Goal: Task Accomplishment & Management: Manage account settings

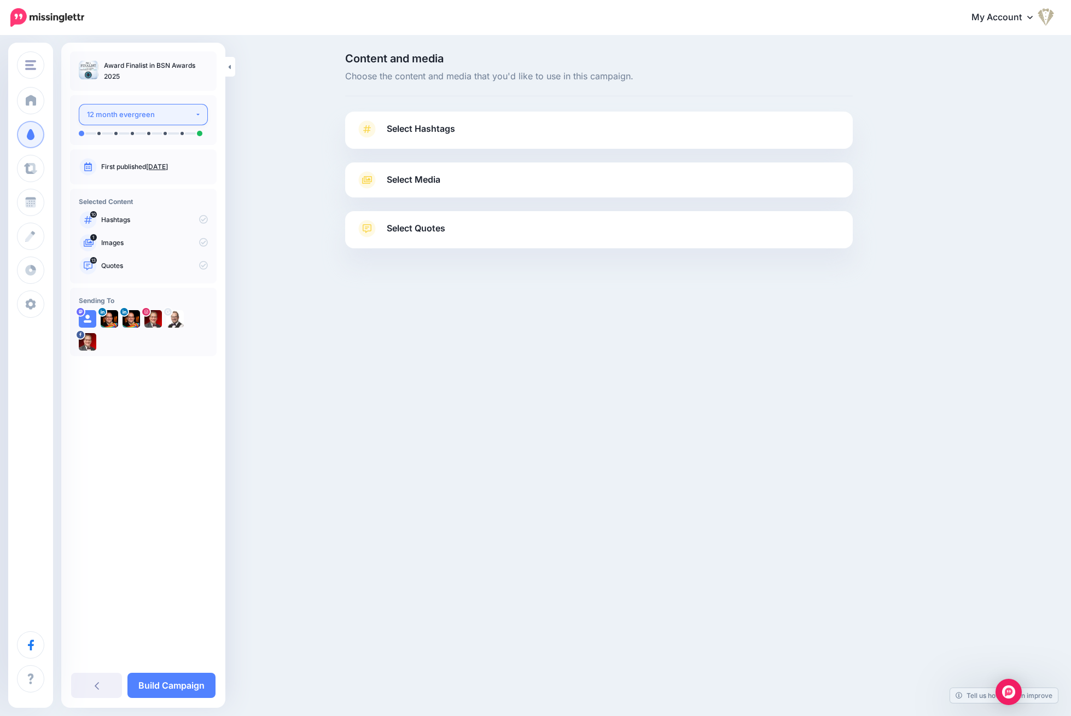
click at [149, 118] on div "12 month evergreen" at bounding box center [141, 114] width 108 height 13
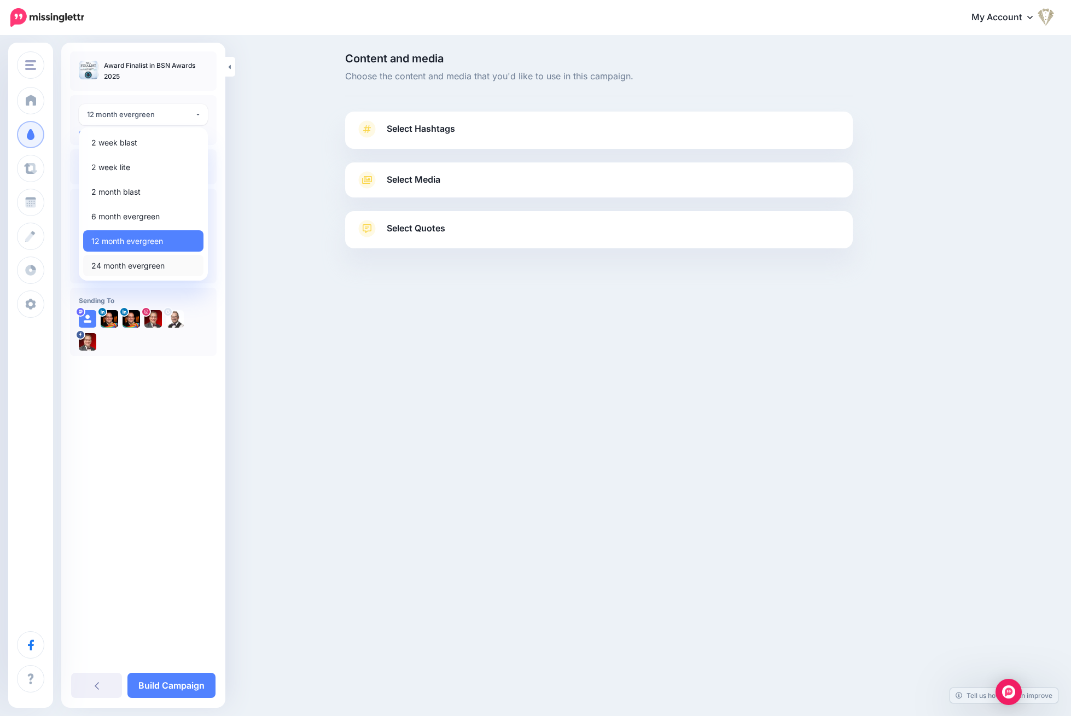
click at [142, 264] on span "24 month evergreen" at bounding box center [127, 265] width 73 height 13
select select "******"
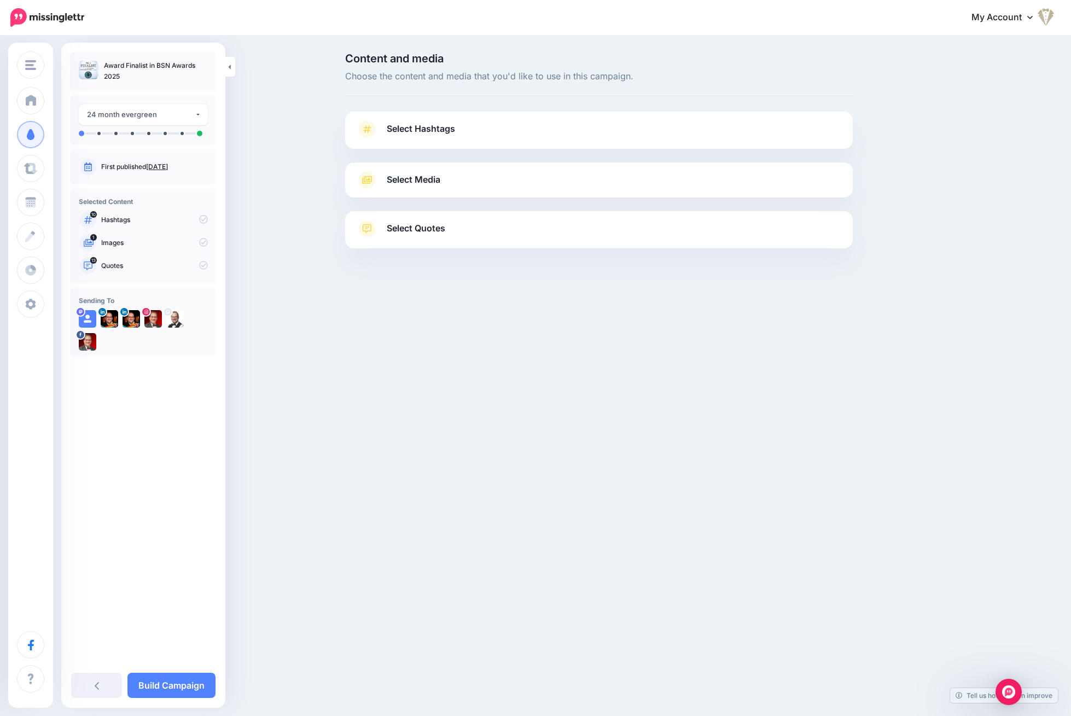
click at [439, 130] on span "Select Hashtags" at bounding box center [421, 128] width 68 height 15
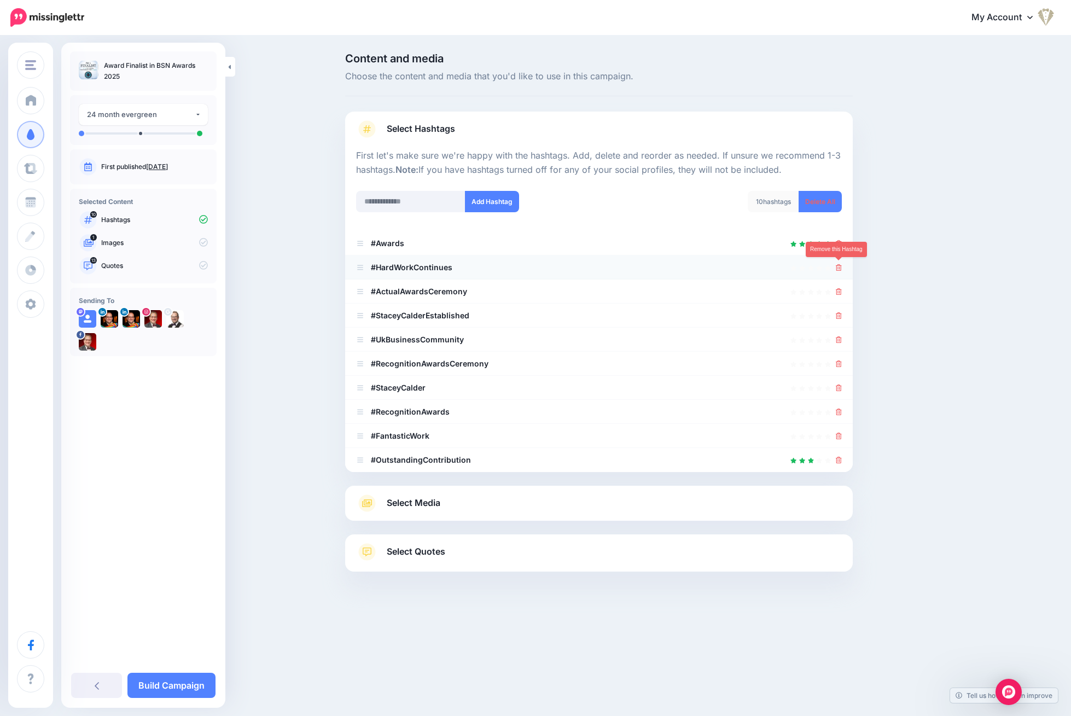
click at [841, 268] on icon at bounding box center [839, 267] width 6 height 7
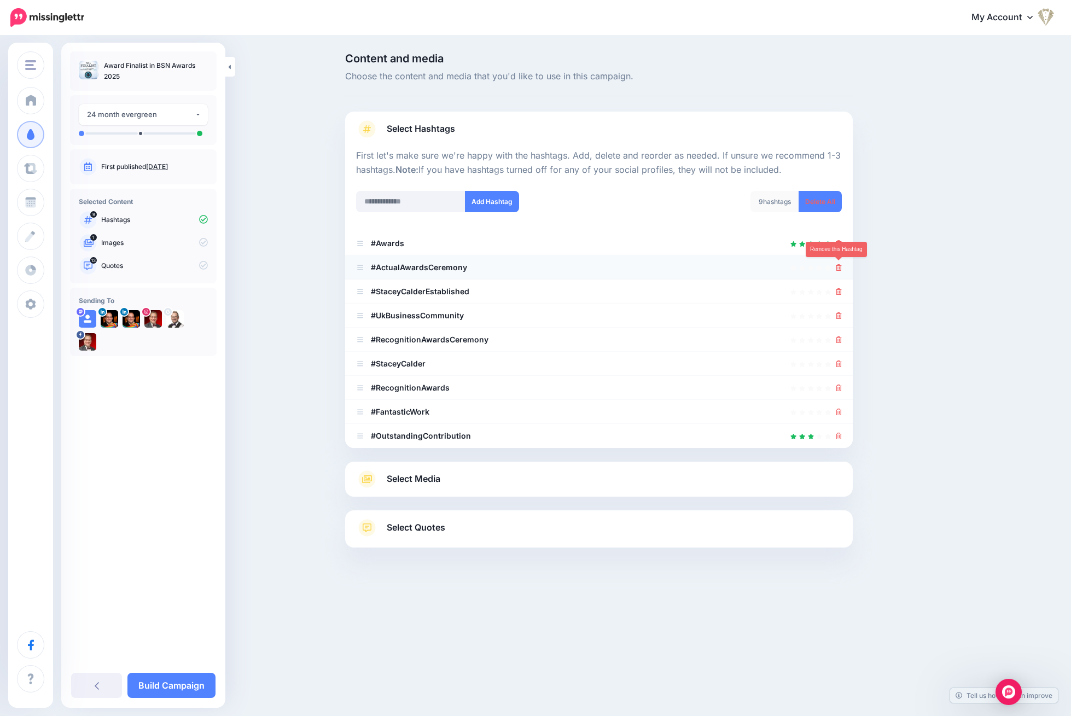
click at [840, 265] on icon at bounding box center [839, 267] width 6 height 7
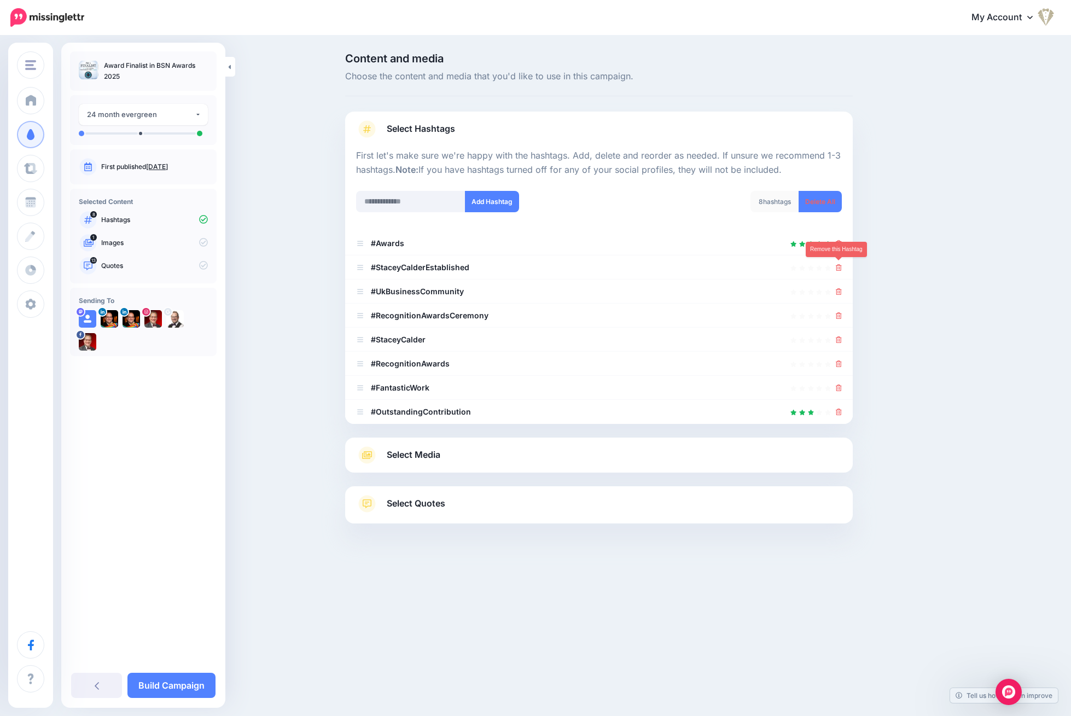
click at [840, 265] on icon at bounding box center [839, 267] width 6 height 7
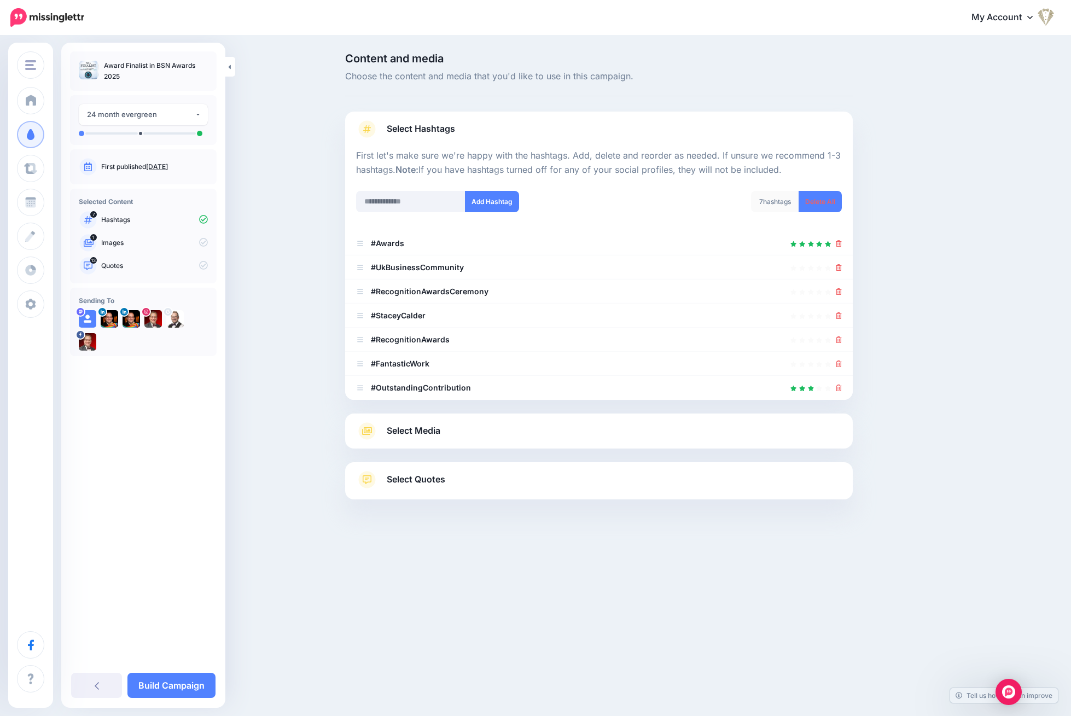
click at [840, 265] on icon at bounding box center [839, 267] width 6 height 7
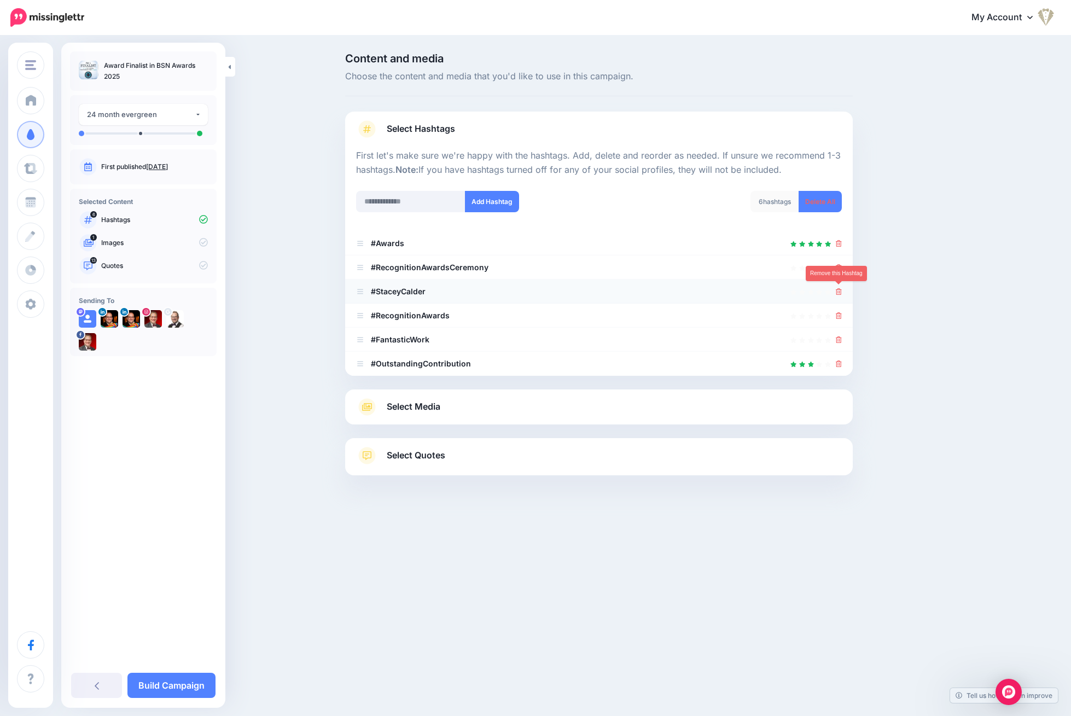
click at [839, 287] on link at bounding box center [839, 291] width 6 height 9
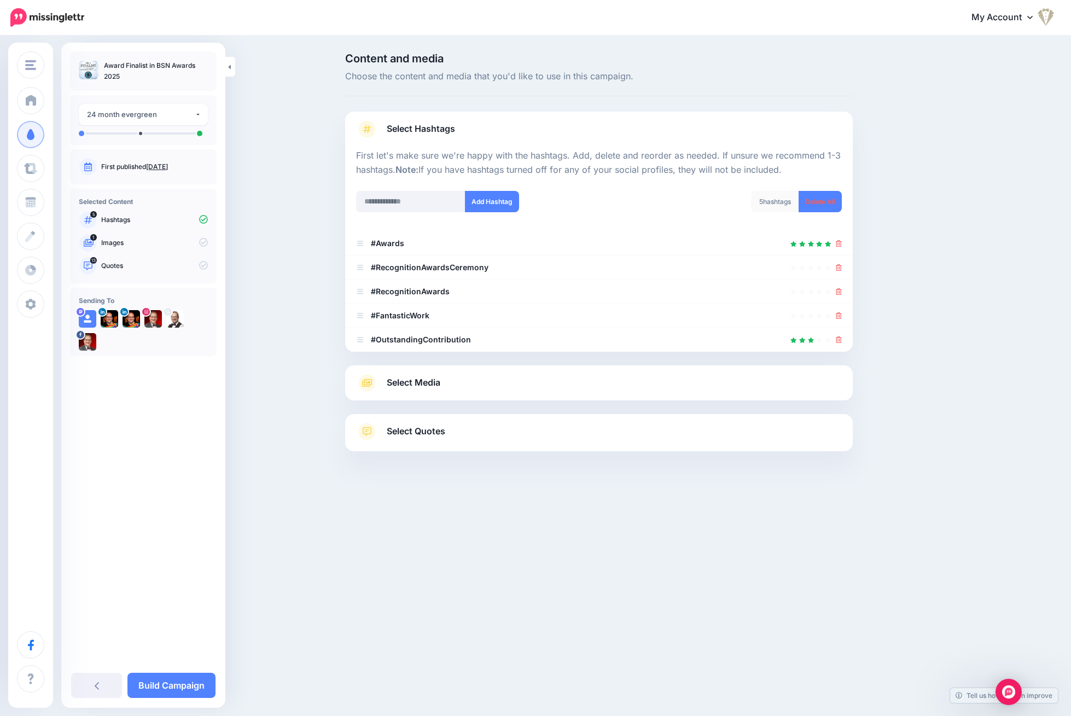
click at [839, 287] on link at bounding box center [839, 291] width 6 height 9
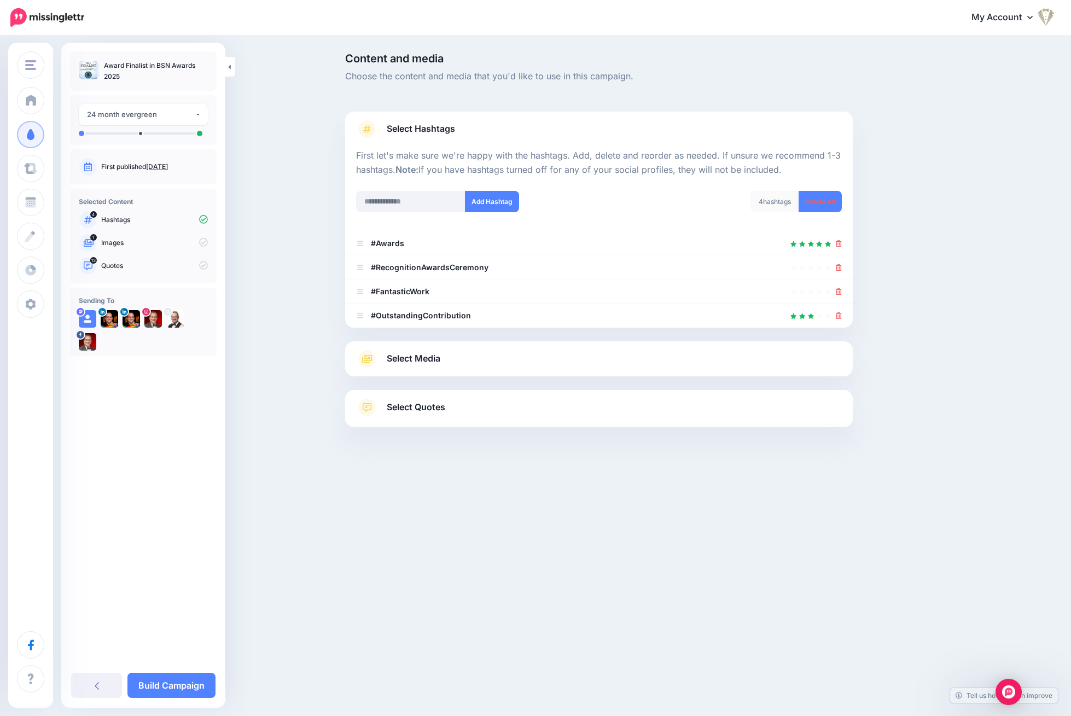
click at [839, 287] on link at bounding box center [839, 291] width 6 height 9
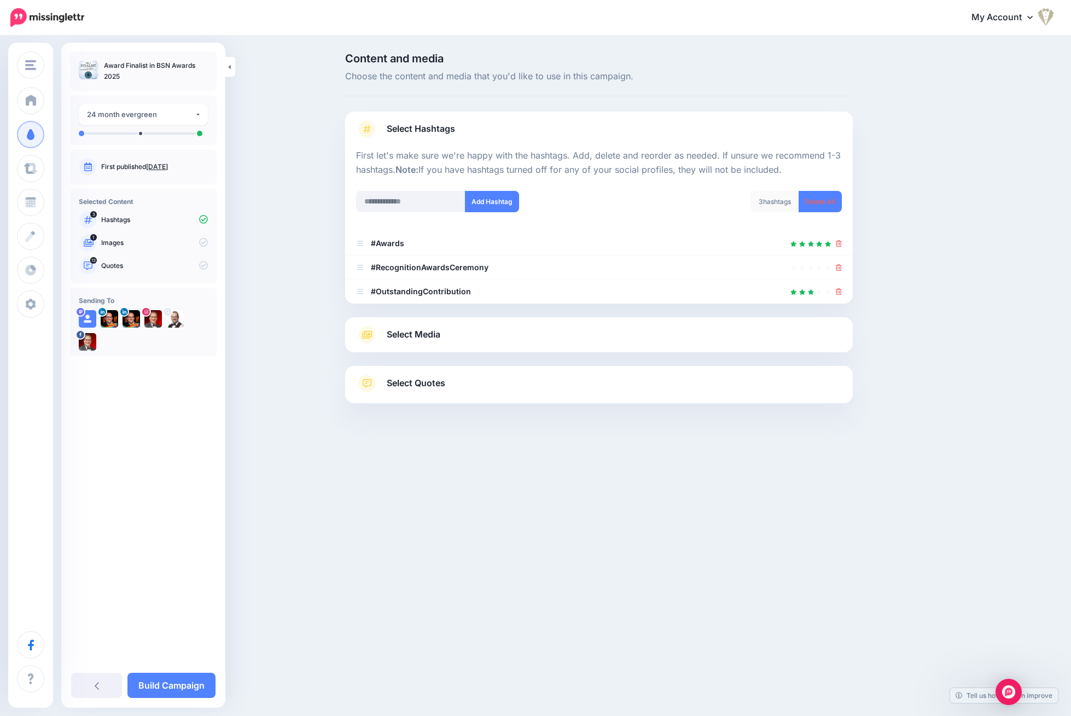
click at [424, 329] on span "Select Media" at bounding box center [414, 334] width 54 height 15
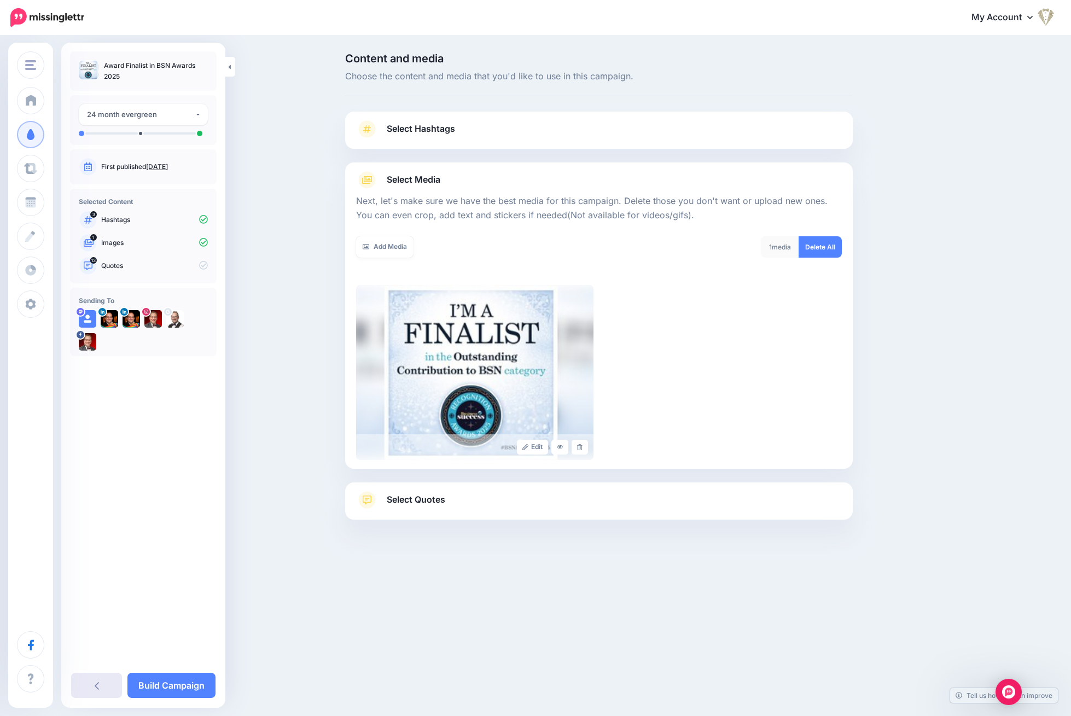
click at [98, 682] on icon at bounding box center [97, 685] width 4 height 9
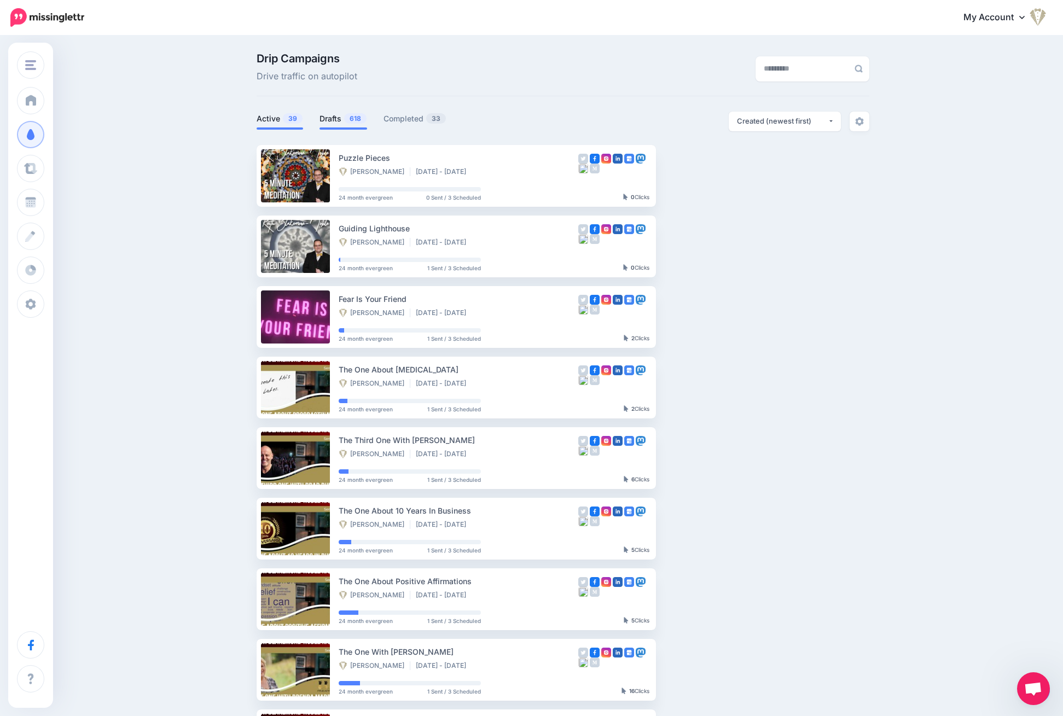
click at [336, 117] on link "Drafts 618" at bounding box center [344, 118] width 48 height 13
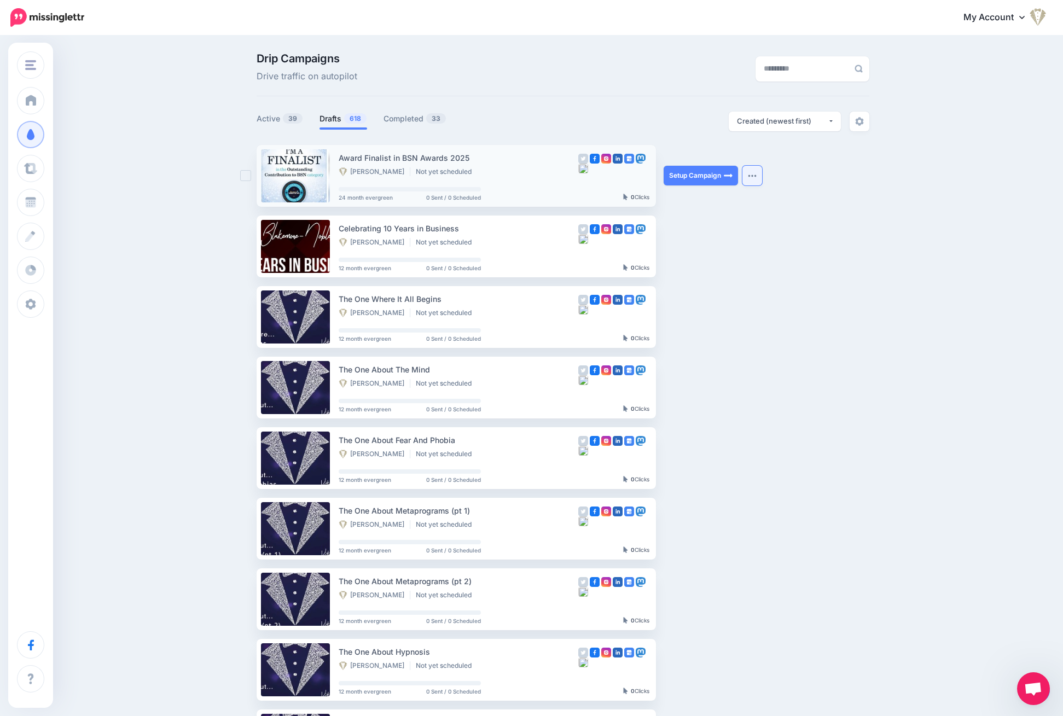
click at [761, 170] on button "button" at bounding box center [753, 176] width 20 height 20
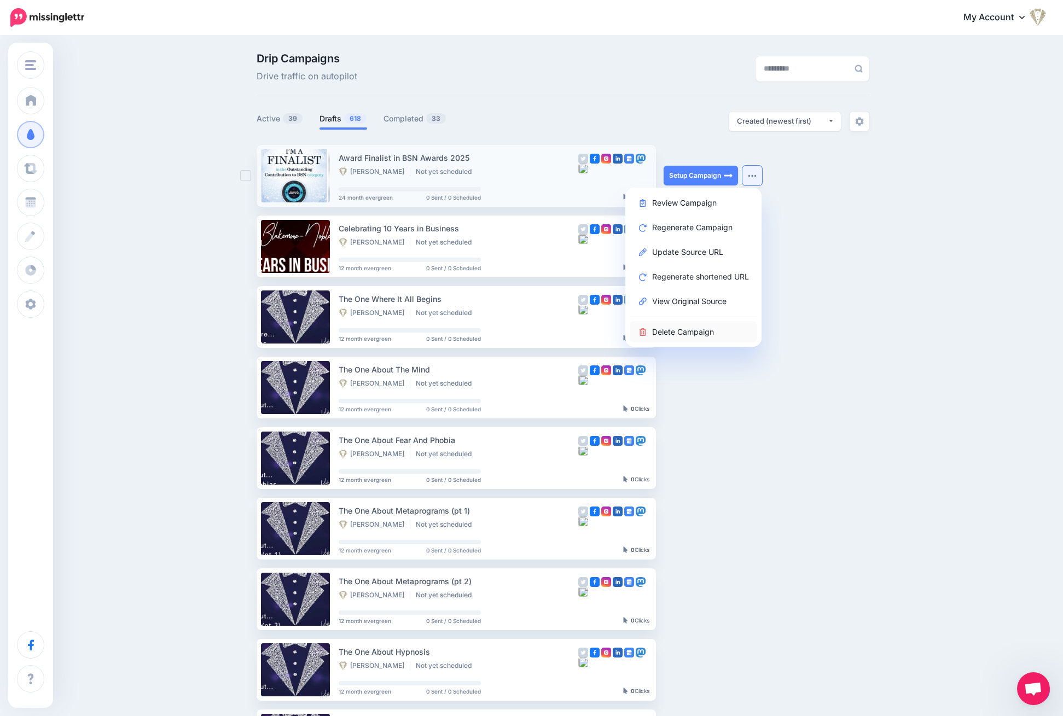
click at [707, 336] on link "Delete Campaign" at bounding box center [693, 331] width 127 height 21
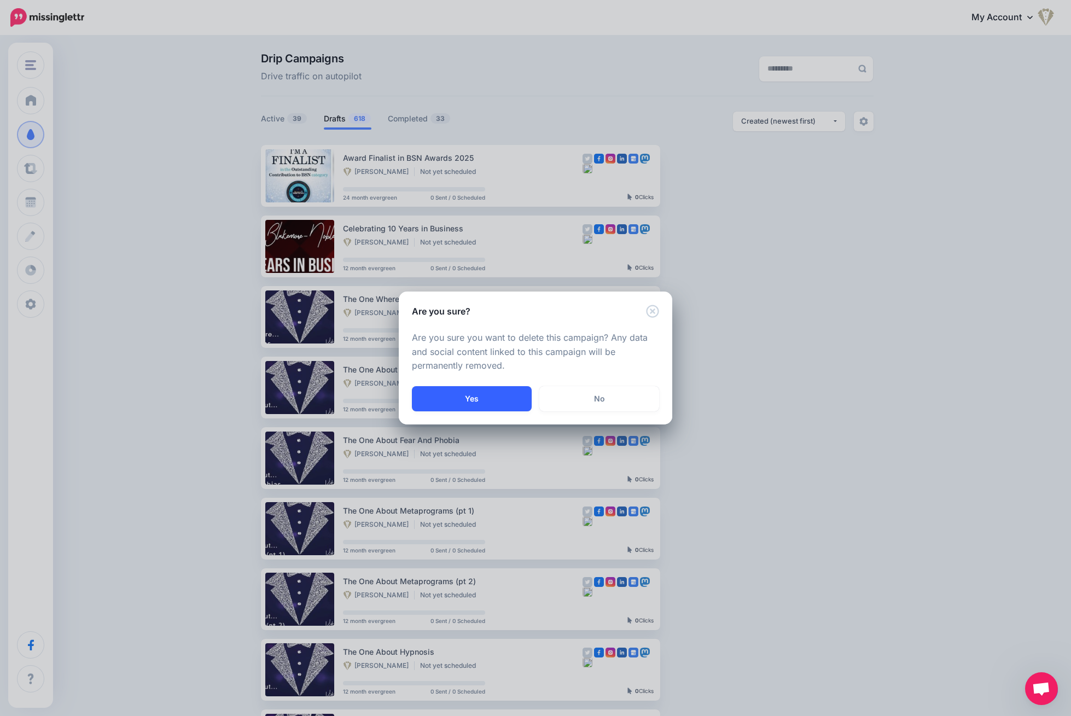
click at [467, 396] on button "Yes" at bounding box center [472, 398] width 120 height 25
